Goal: Check status: Check status

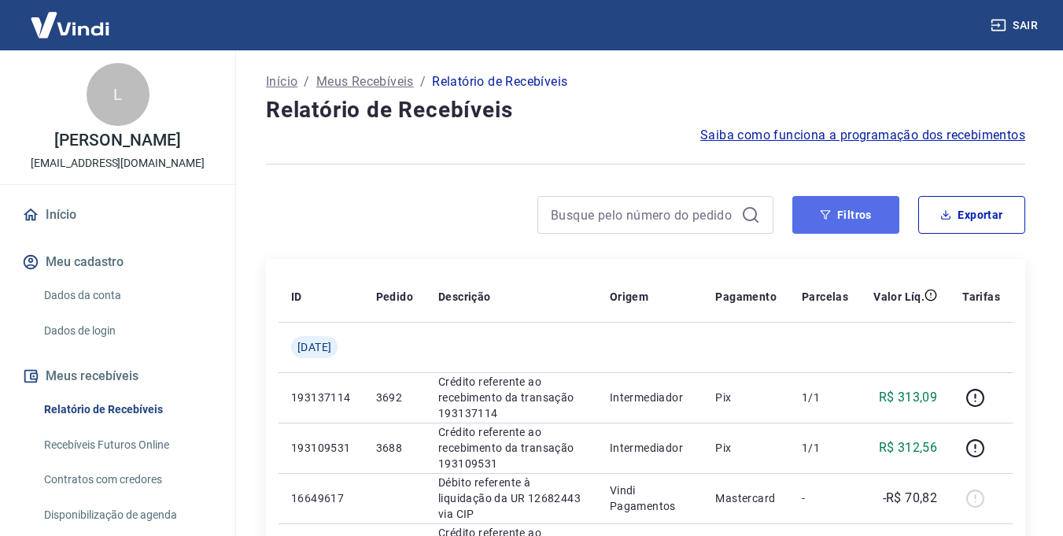
click at [857, 227] on button "Filtros" at bounding box center [845, 215] width 107 height 38
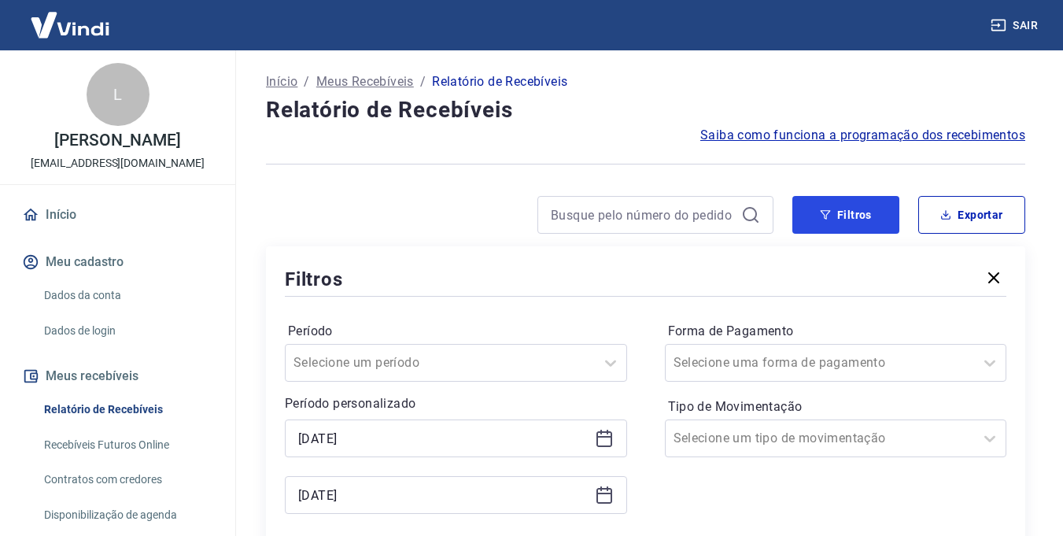
scroll to position [157, 0]
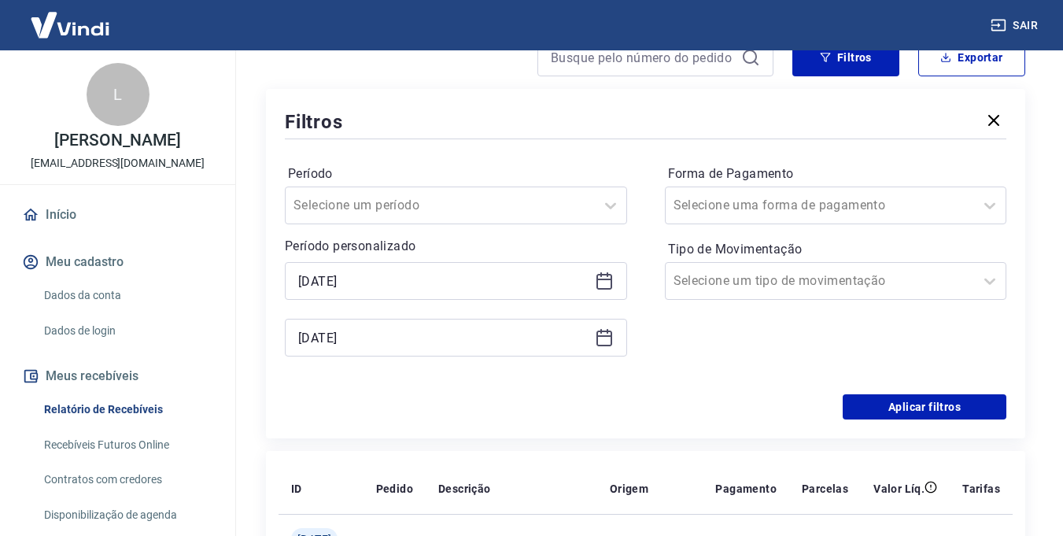
click at [611, 284] on icon at bounding box center [604, 282] width 16 height 16
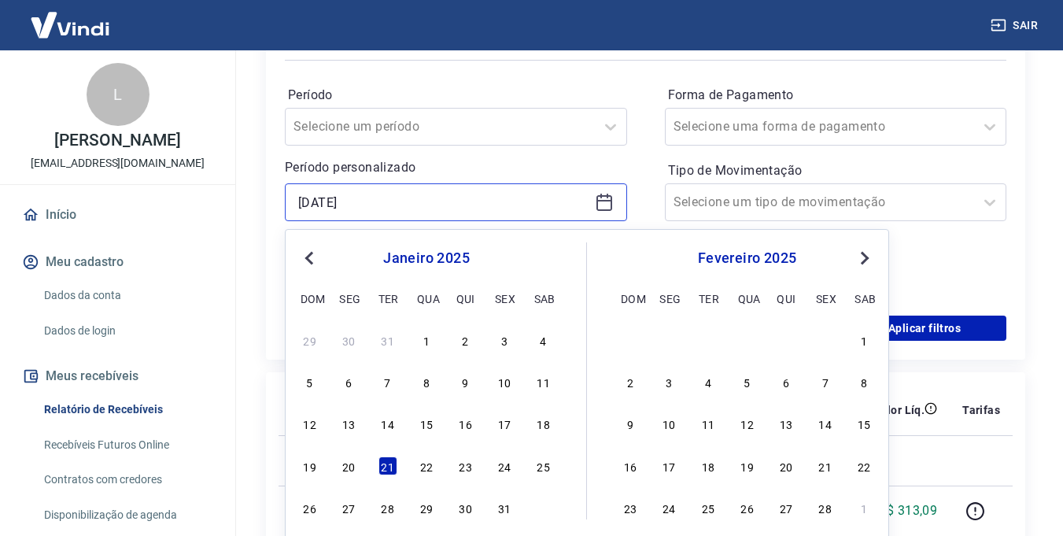
scroll to position [393, 0]
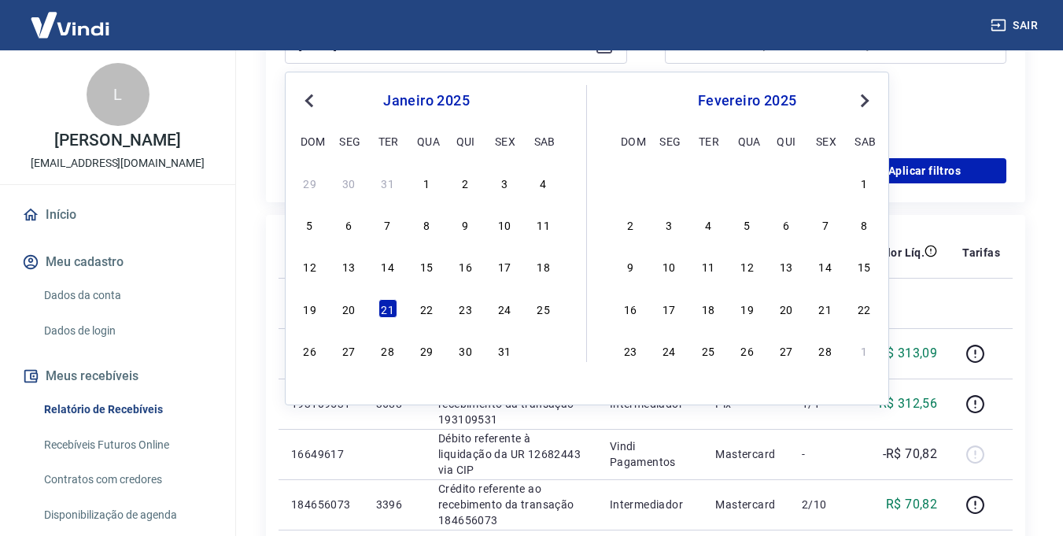
click at [868, 95] on button "Next Month" at bounding box center [864, 100] width 19 height 19
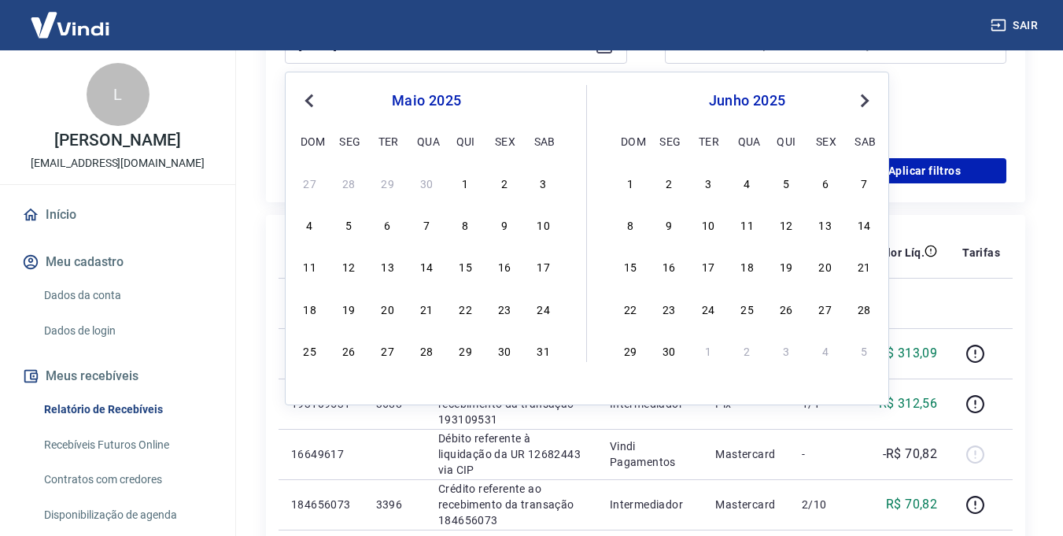
click at [868, 95] on button "Next Month" at bounding box center [864, 100] width 19 height 19
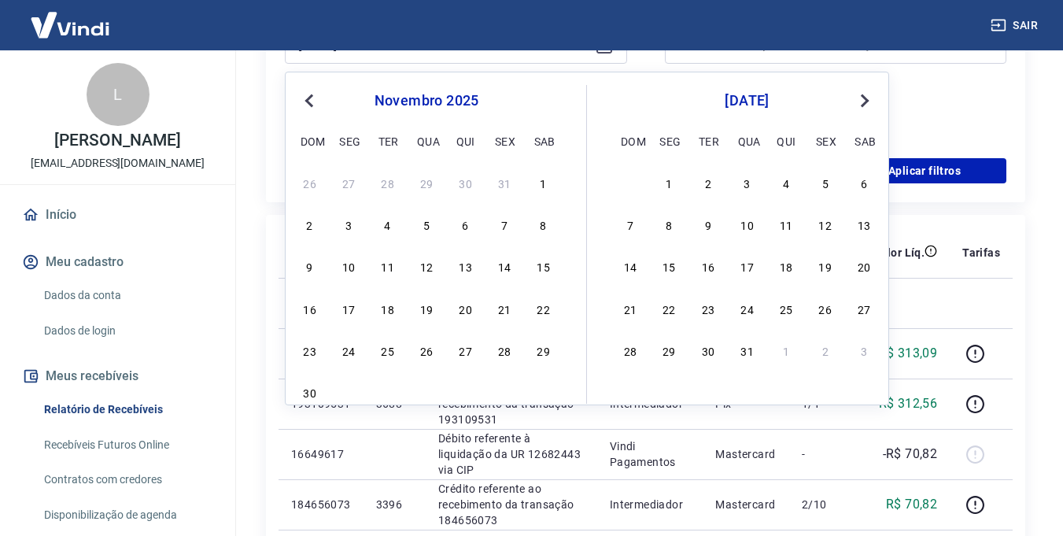
click at [311, 99] on span "Previous Month" at bounding box center [311, 100] width 0 height 18
click at [702, 223] on div "7" at bounding box center [708, 224] width 19 height 19
type input "[DATE]"
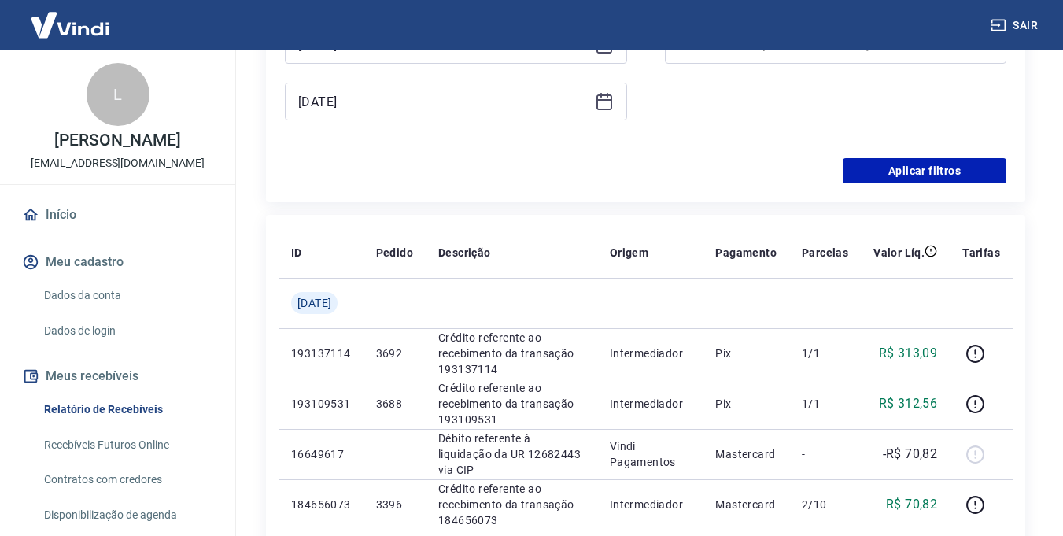
scroll to position [315, 0]
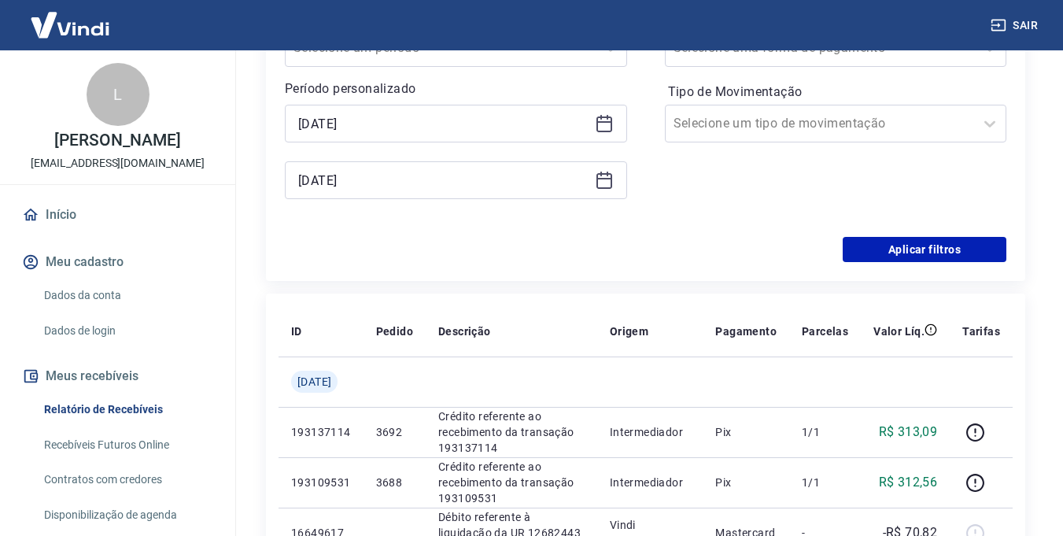
click at [600, 179] on icon at bounding box center [604, 179] width 16 height 2
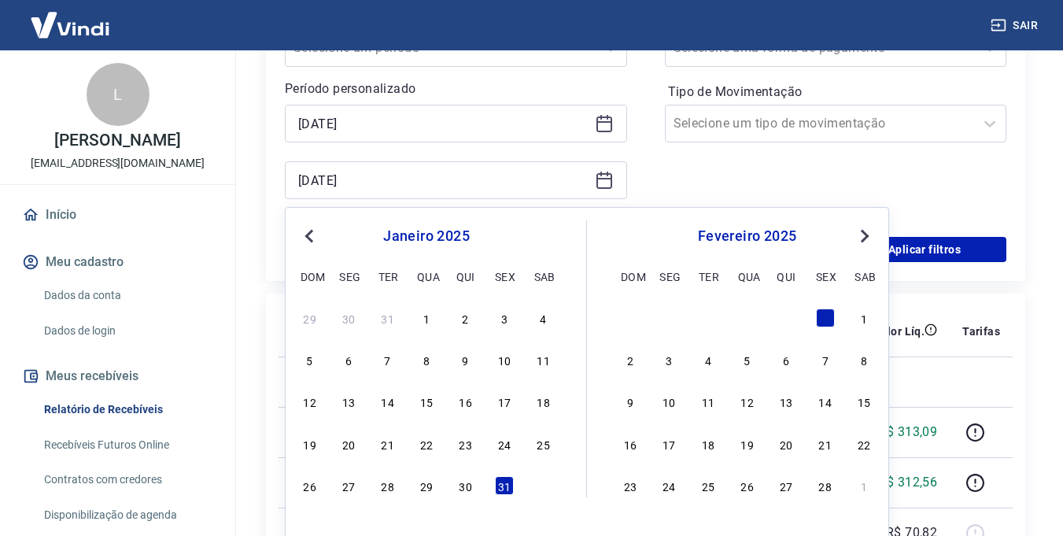
click at [883, 230] on div "Previous Month Next Month [DATE] dom seg ter qua qui sex sab 29 30 31 1 2 3 4 5…" at bounding box center [587, 374] width 604 height 334
click at [863, 233] on span "Next Month" at bounding box center [863, 236] width 0 height 18
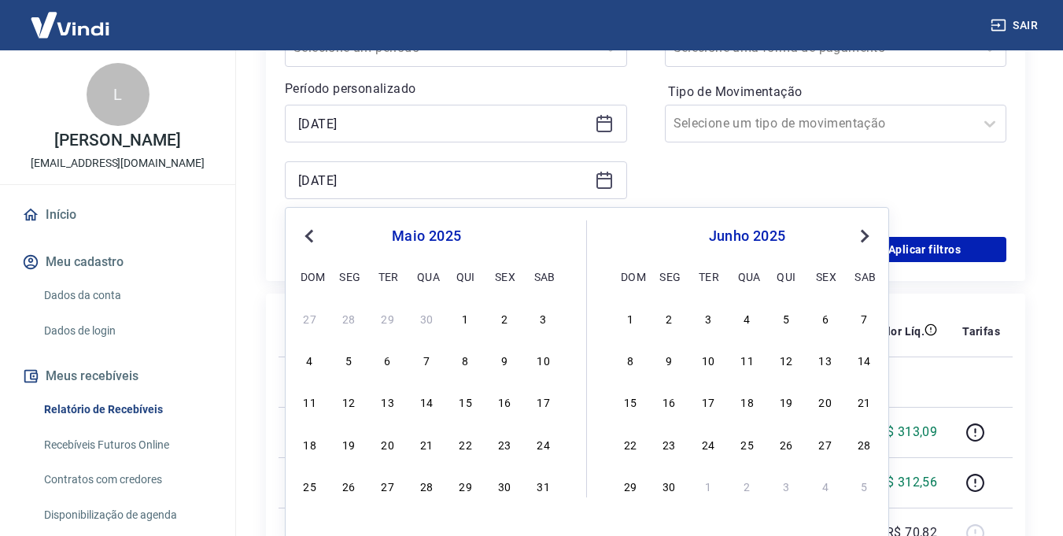
click at [863, 233] on span "Next Month" at bounding box center [863, 236] width 0 height 18
click at [754, 406] on div "15" at bounding box center [747, 401] width 19 height 19
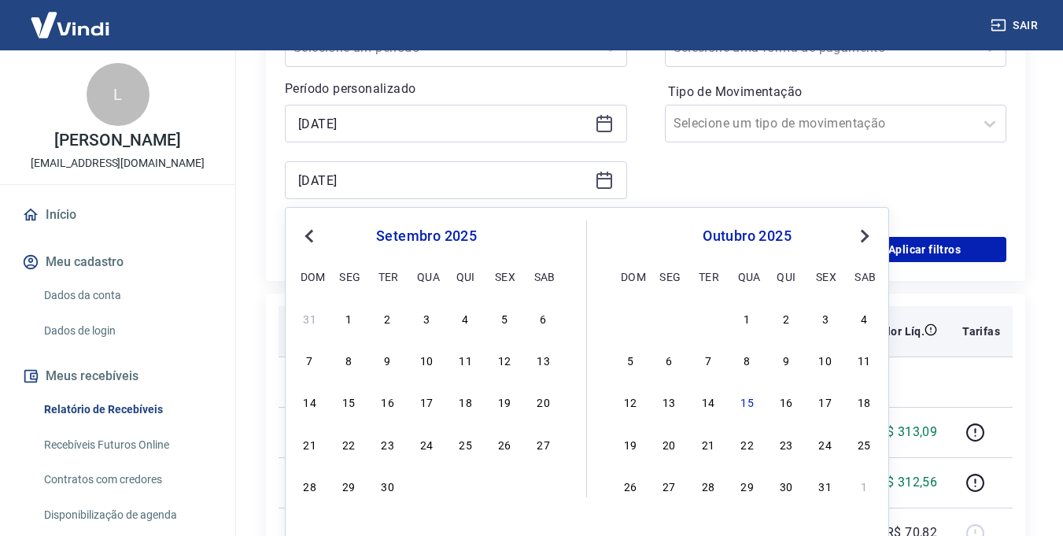
type input "[DATE]"
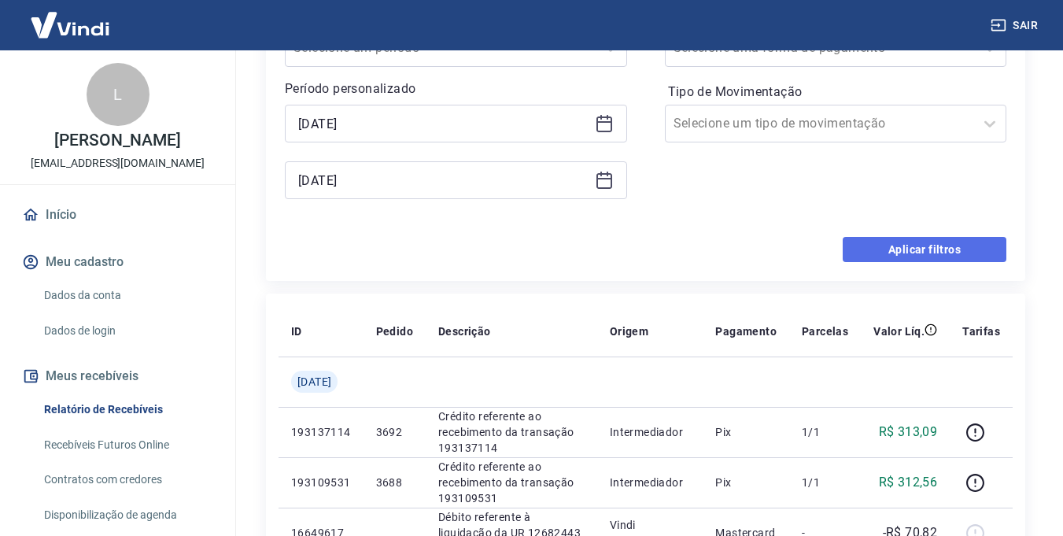
click at [912, 253] on button "Aplicar filtros" at bounding box center [924, 249] width 164 height 25
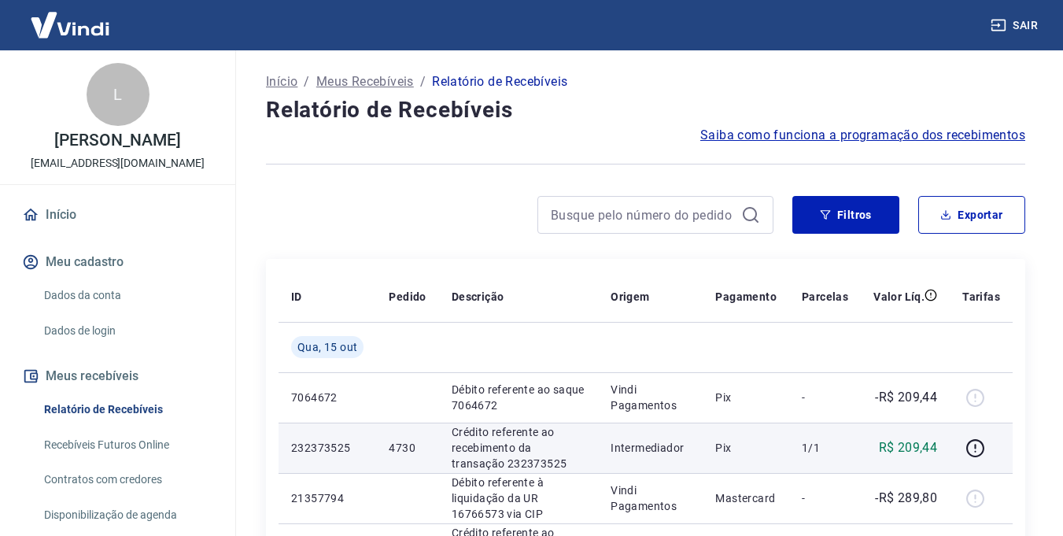
scroll to position [79, 0]
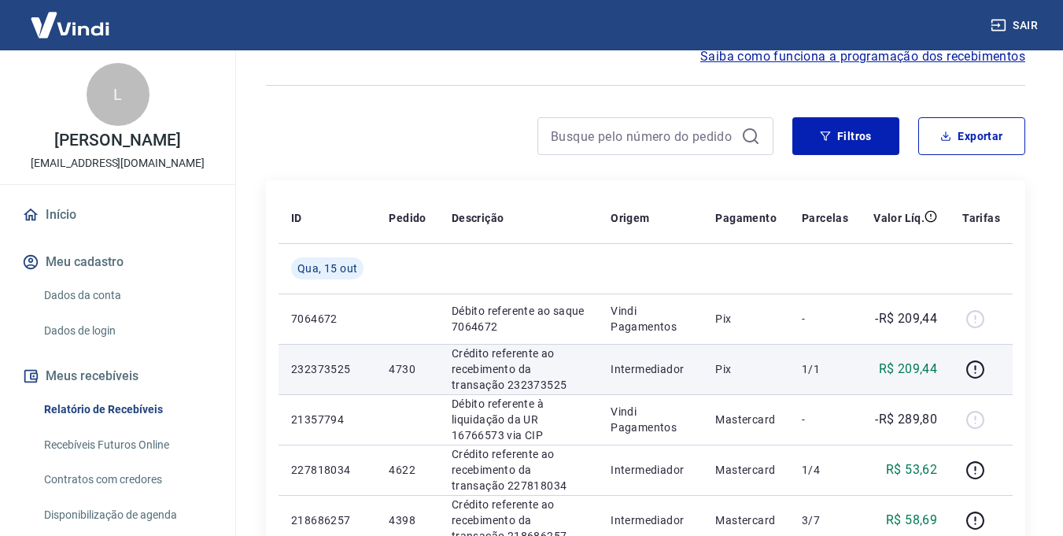
click at [411, 374] on p "4730" at bounding box center [407, 369] width 37 height 16
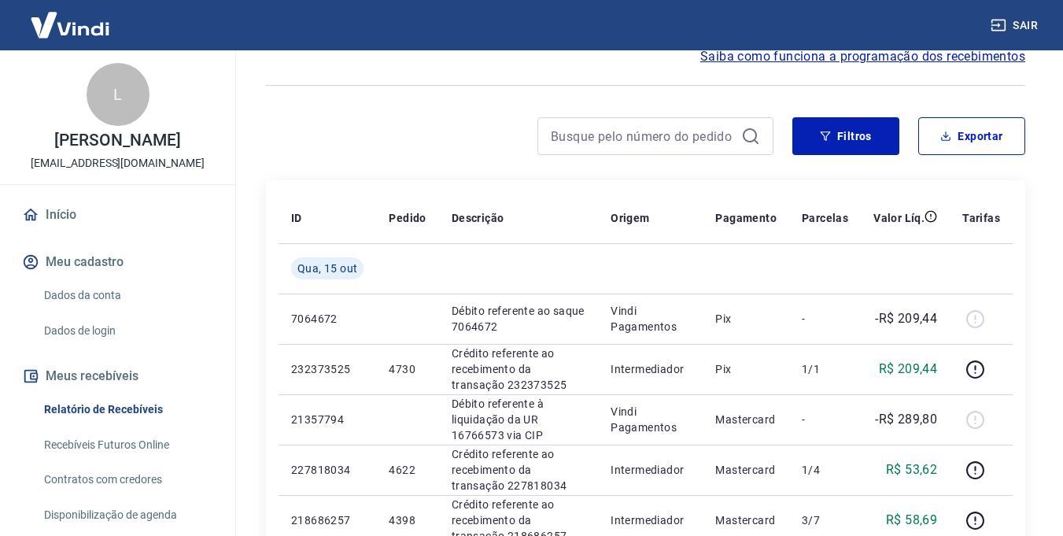
scroll to position [0, 0]
